Goal: Information Seeking & Learning: Find contact information

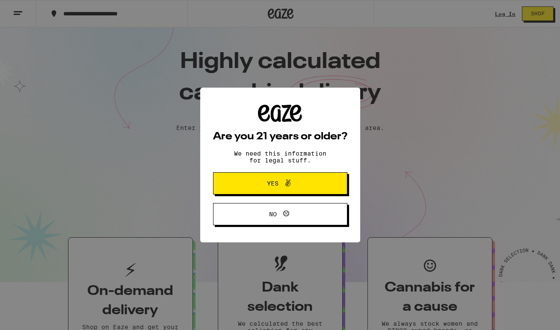
click at [298, 170] on div "Are you 21 years or older? We need this information for legal stuff. Yes No" at bounding box center [280, 165] width 134 height 121
drag, startPoint x: 296, startPoint y: 177, endPoint x: 329, endPoint y: 185, distance: 33.9
click at [296, 177] on button "Yes" at bounding box center [280, 183] width 134 height 22
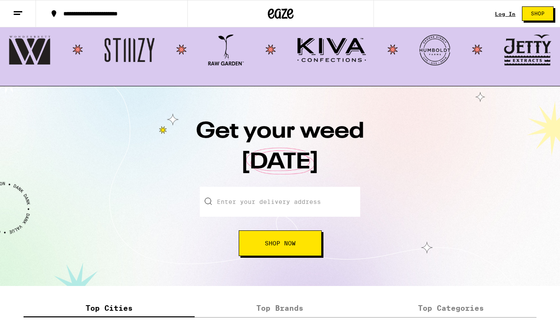
scroll to position [1086, 0]
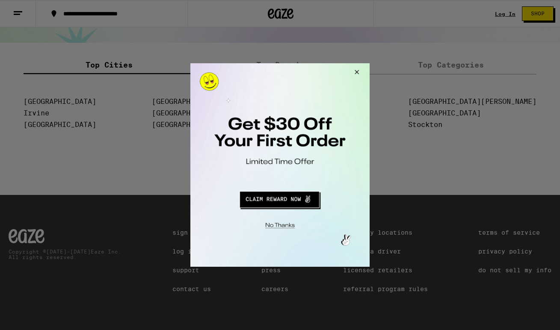
click at [353, 71] on button "Close Modal" at bounding box center [355, 73] width 23 height 21
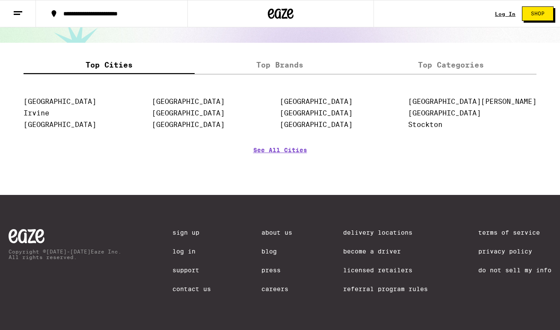
click at [510, 230] on link "Terms of Service" at bounding box center [514, 232] width 73 height 7
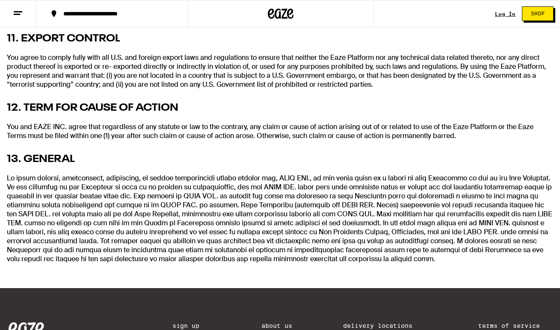
scroll to position [2266, 0]
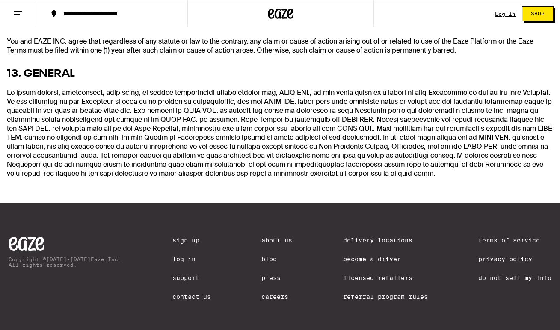
click at [195, 293] on link "Contact Us" at bounding box center [191, 296] width 38 height 7
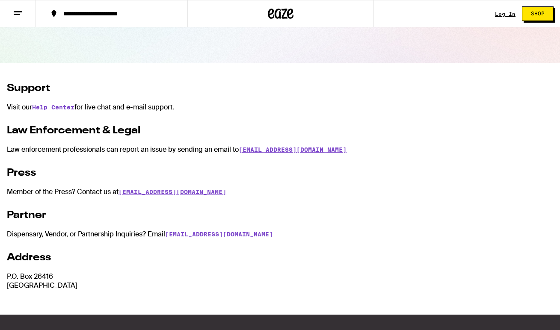
scroll to position [94, 0]
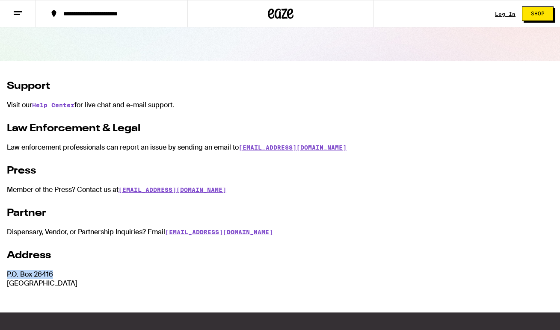
drag, startPoint x: 70, startPoint y: 274, endPoint x: -10, endPoint y: 275, distance: 80.4
click at [0, 275] on html "**********" at bounding box center [280, 177] width 560 height 542
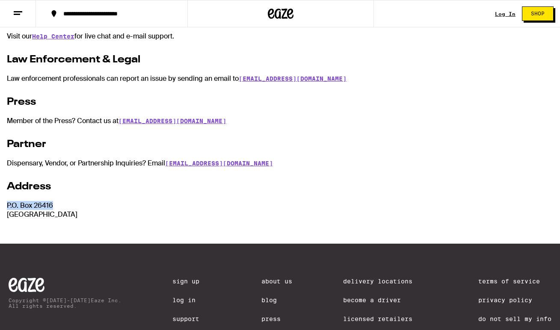
scroll to position [0, 0]
